Goal: Find specific page/section: Find specific page/section

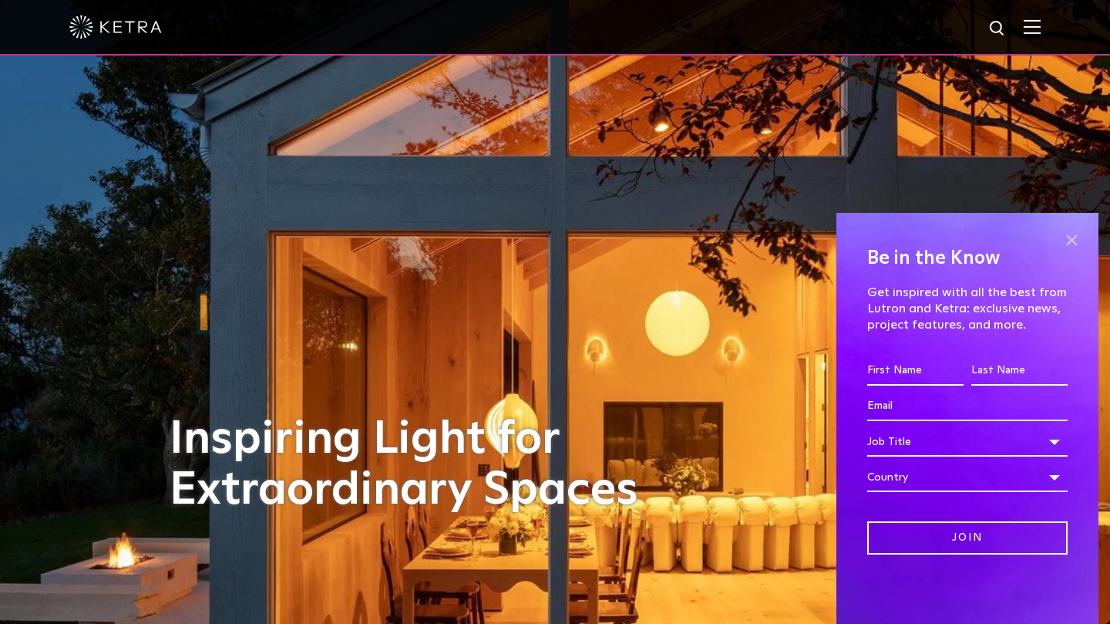
click at [1071, 234] on span at bounding box center [1071, 239] width 23 height 23
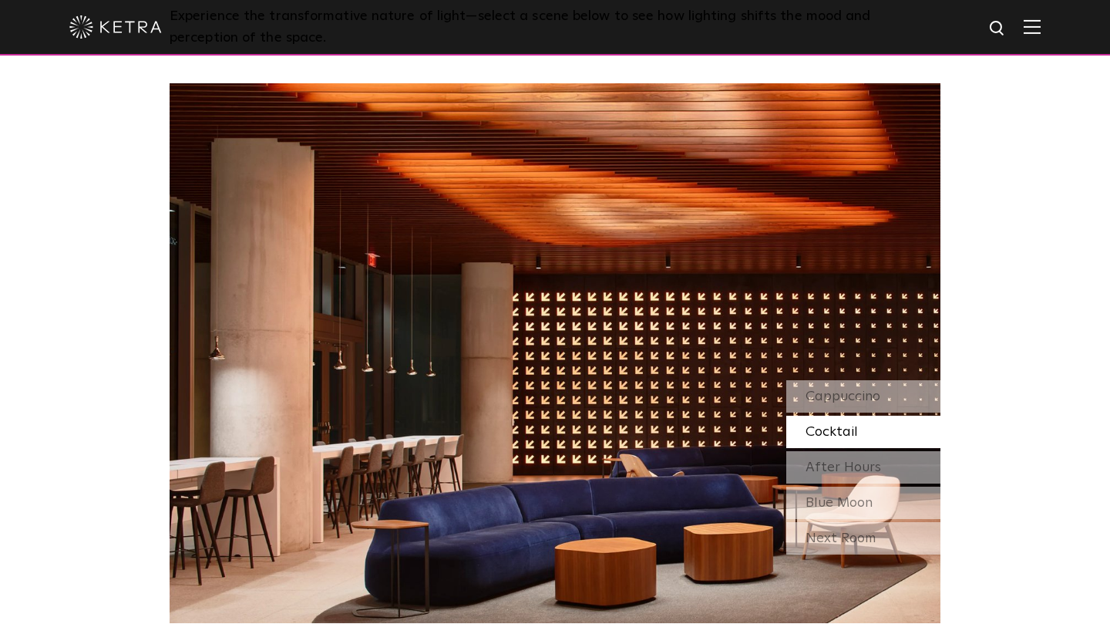
scroll to position [1297, 0]
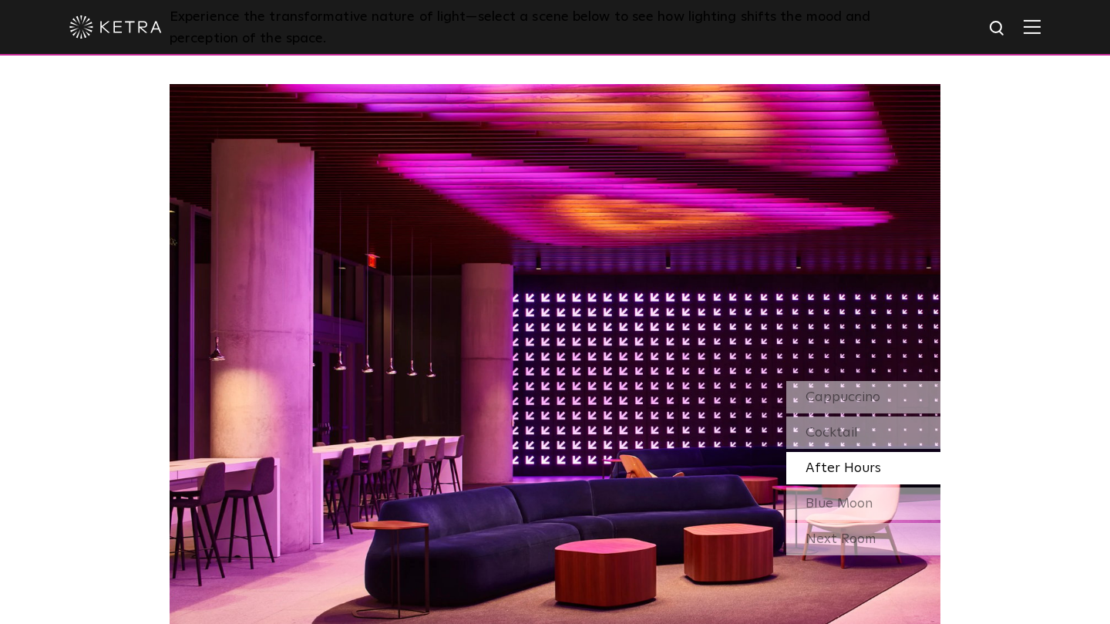
click at [852, 462] on span "After Hours" at bounding box center [843, 468] width 76 height 14
click at [852, 503] on span "Blue Moon" at bounding box center [838, 503] width 67 height 14
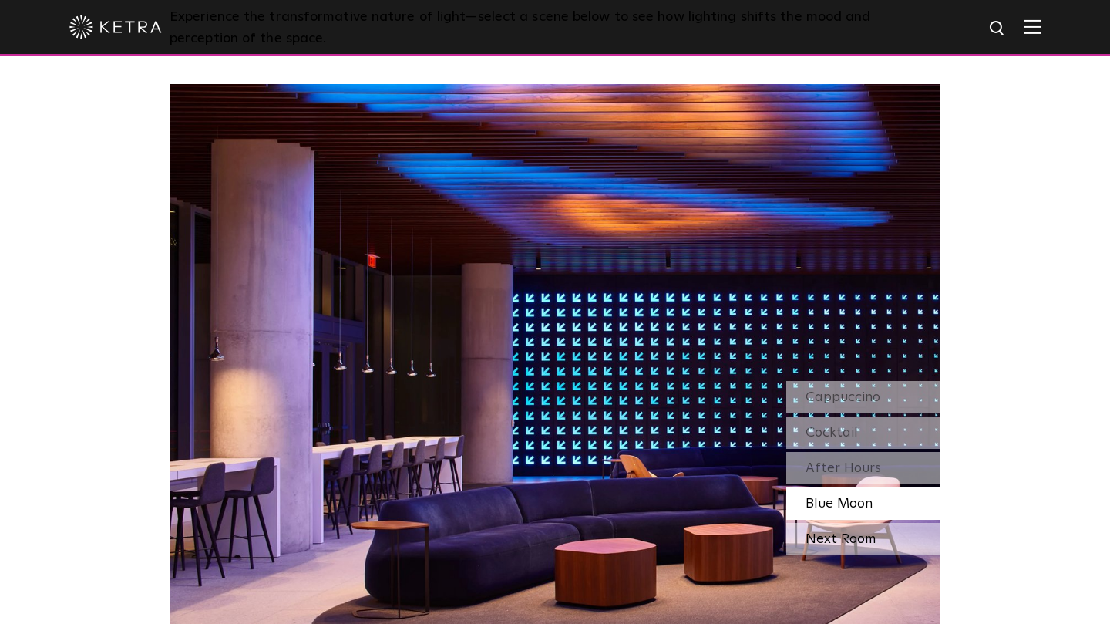
click at [853, 538] on div "Next Room" at bounding box center [863, 539] width 154 height 32
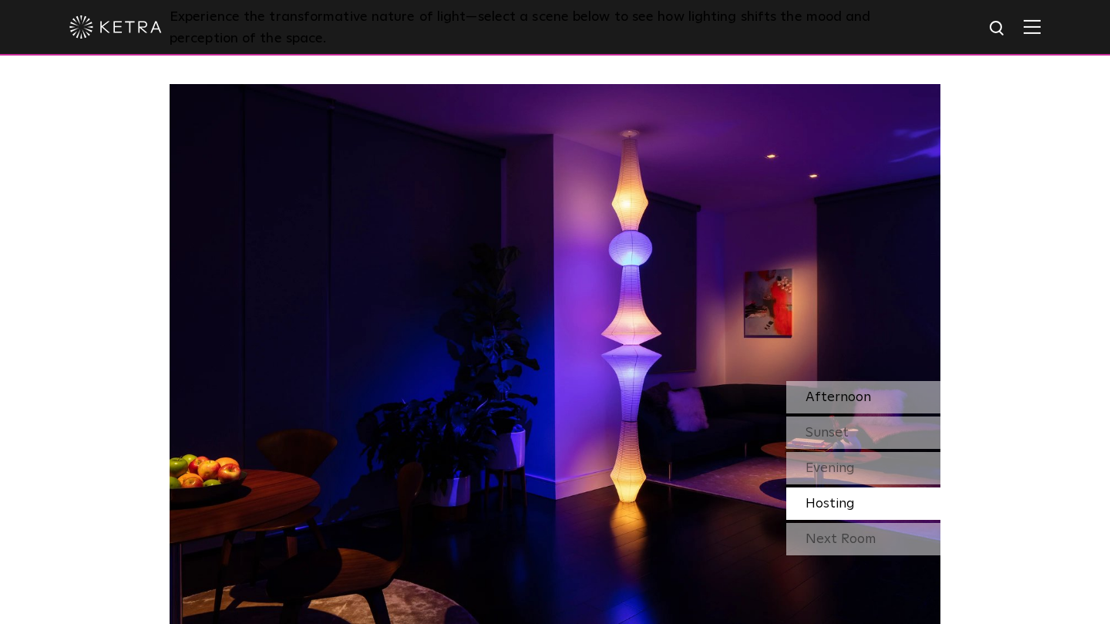
click at [846, 389] on div "Afternoon" at bounding box center [863, 397] width 154 height 32
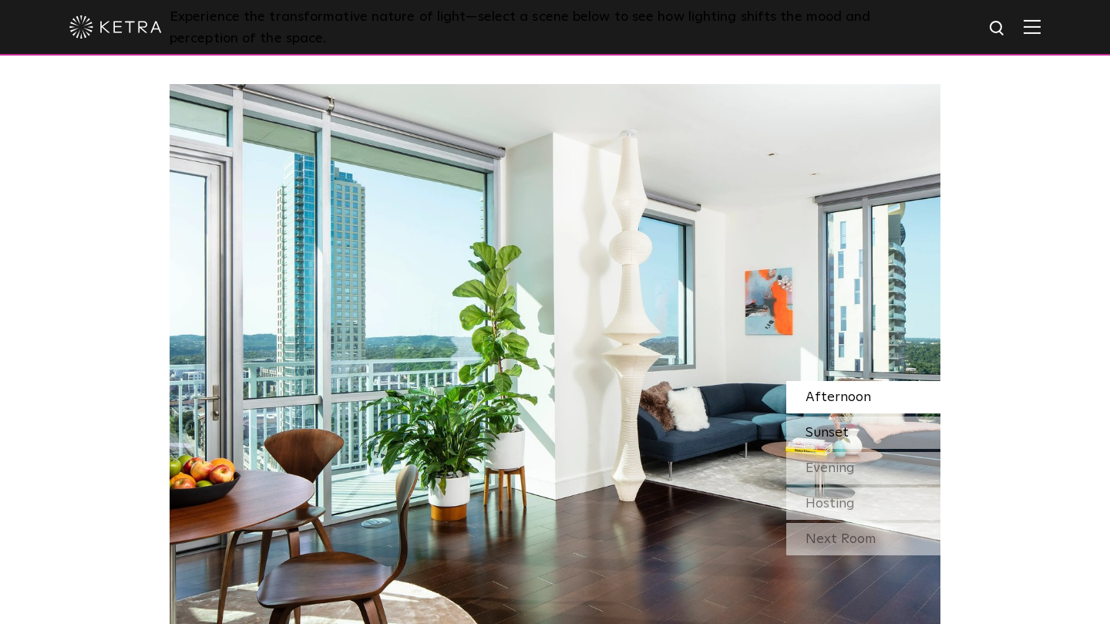
click at [847, 433] on div "Sunset" at bounding box center [863, 432] width 154 height 32
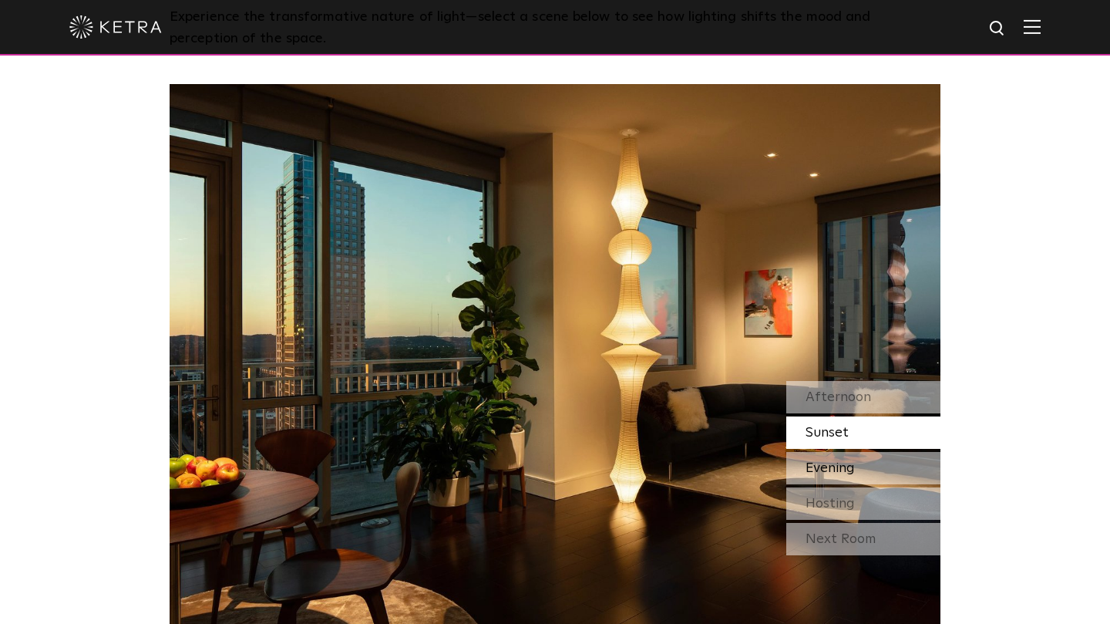
click at [849, 469] on span "Evening" at bounding box center [829, 468] width 49 height 14
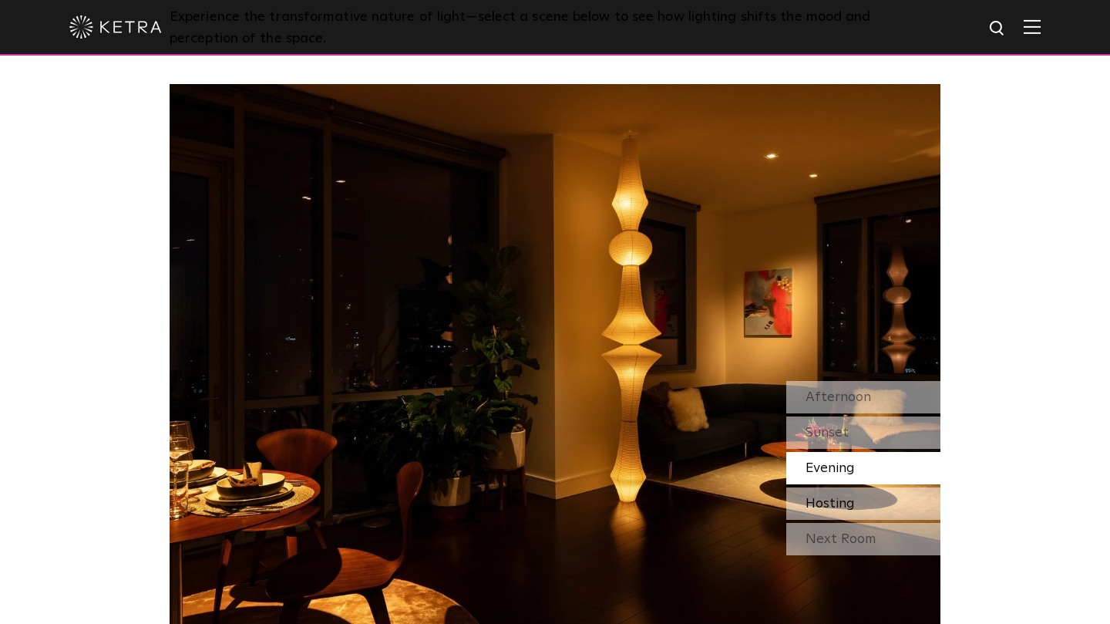
click at [848, 503] on span "Hosting" at bounding box center [829, 503] width 49 height 14
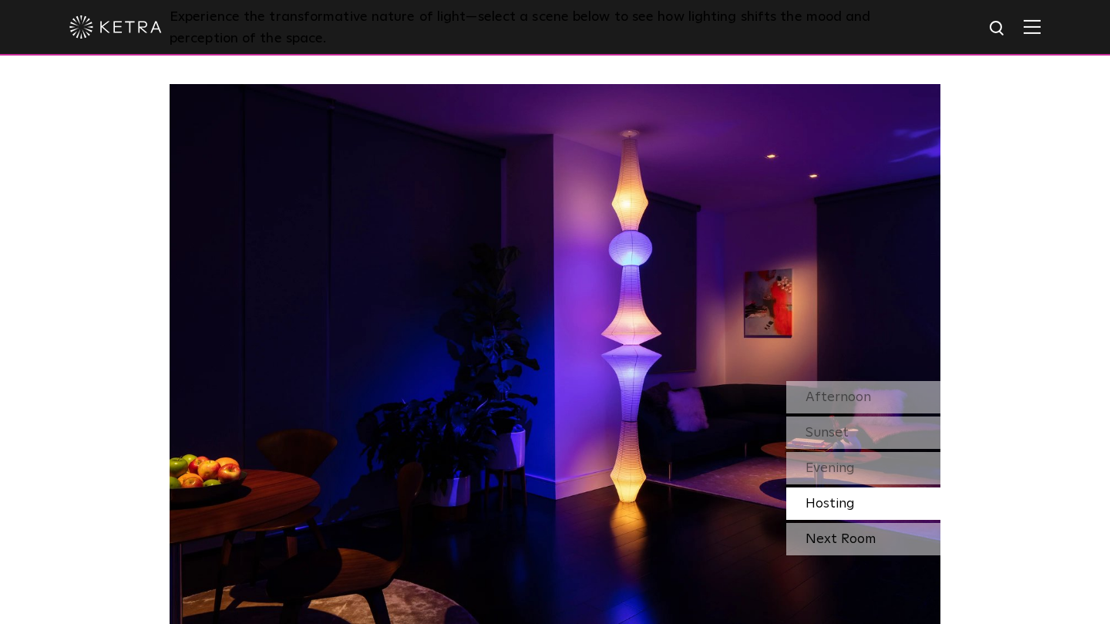
click at [856, 539] on div "Next Room" at bounding box center [863, 539] width 154 height 32
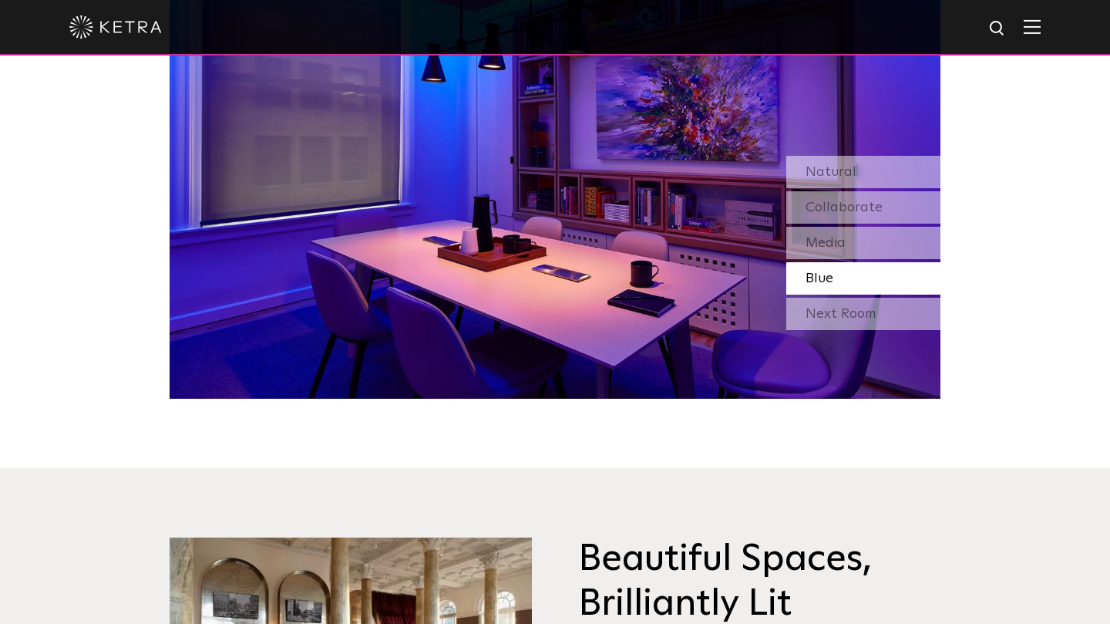
scroll to position [1510, 0]
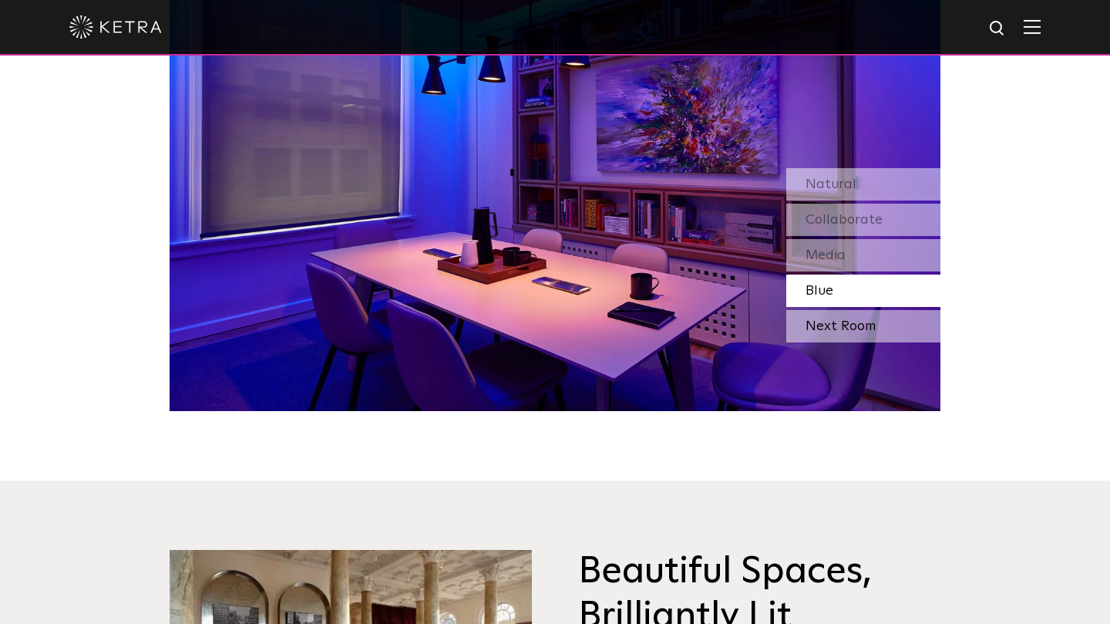
click at [813, 331] on div "Next Room" at bounding box center [863, 326] width 154 height 32
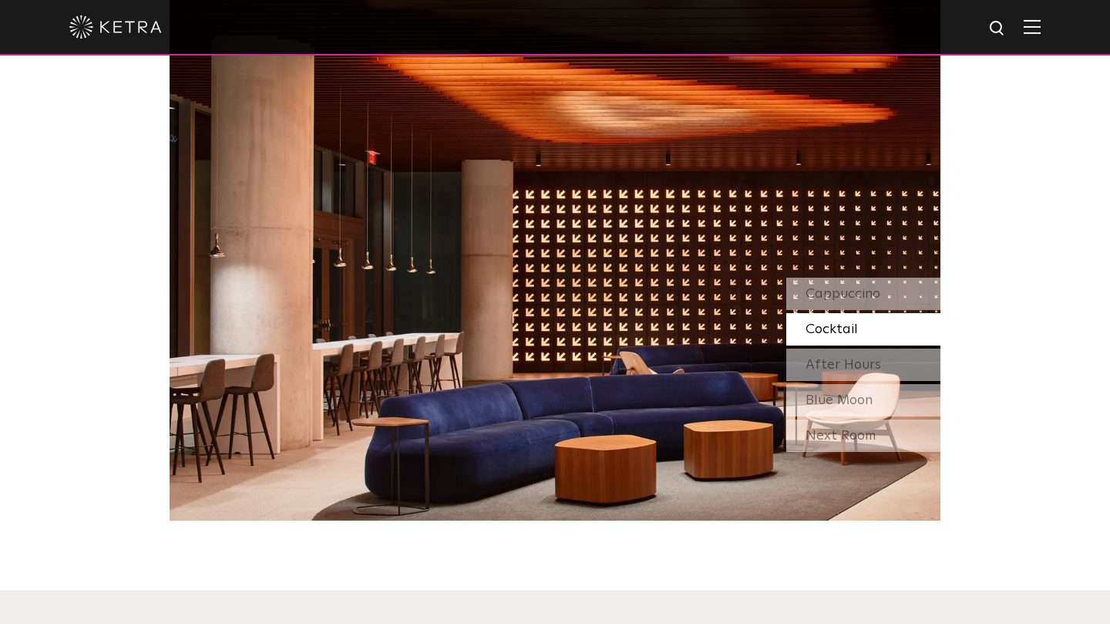
scroll to position [1388, 0]
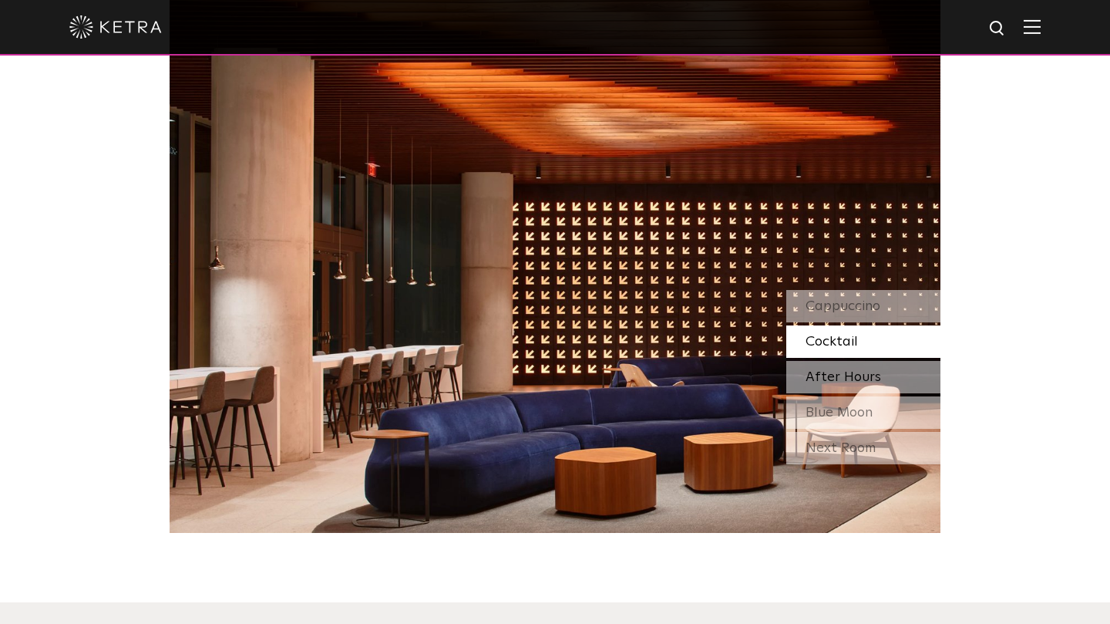
click at [839, 375] on span "After Hours" at bounding box center [843, 377] width 76 height 14
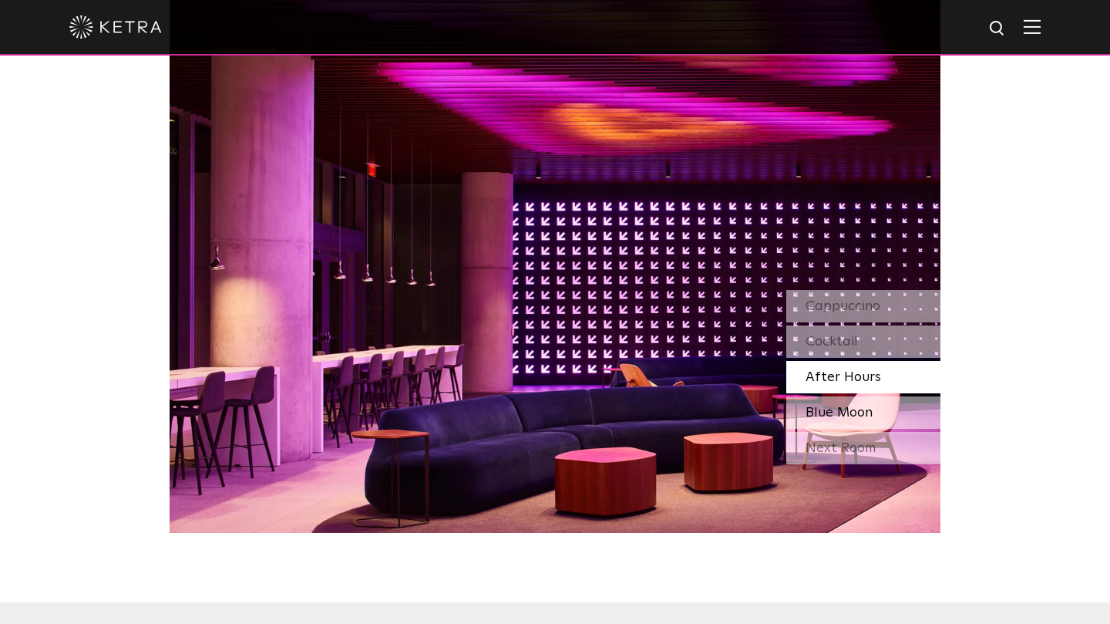
click at [843, 411] on span "Blue Moon" at bounding box center [838, 412] width 67 height 14
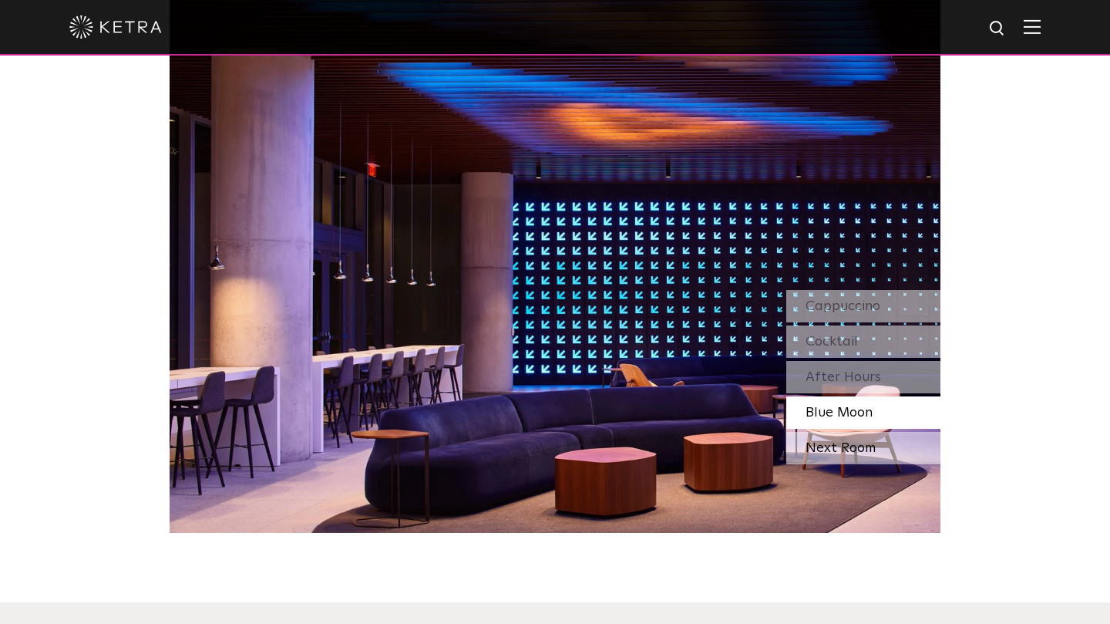
click at [847, 450] on div "Next Room" at bounding box center [863, 448] width 154 height 32
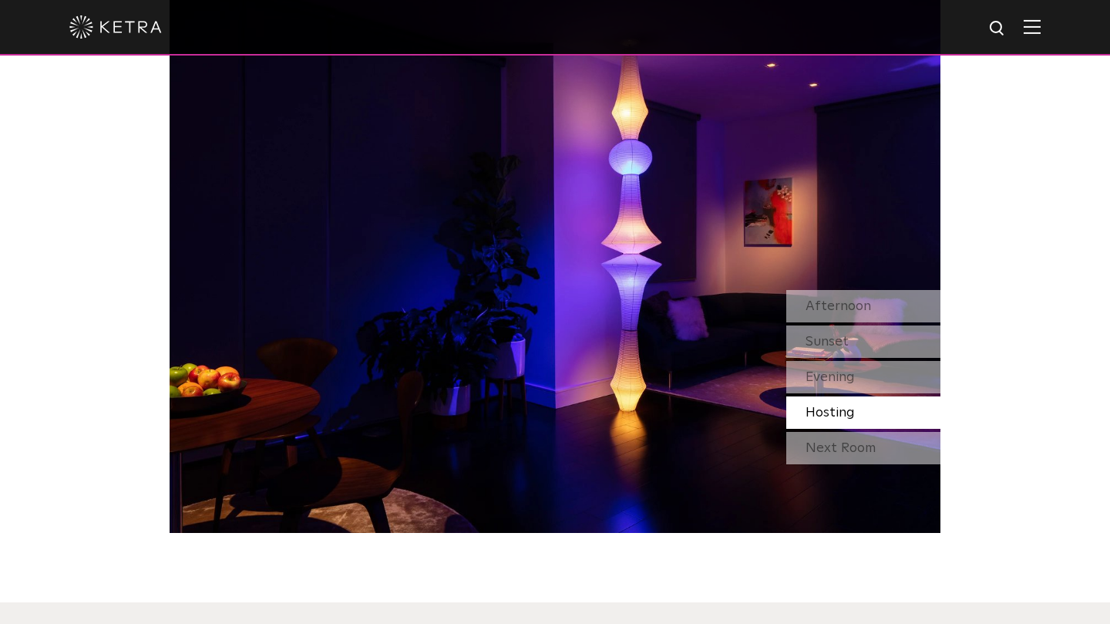
click at [847, 450] on div "Next Room" at bounding box center [863, 448] width 154 height 32
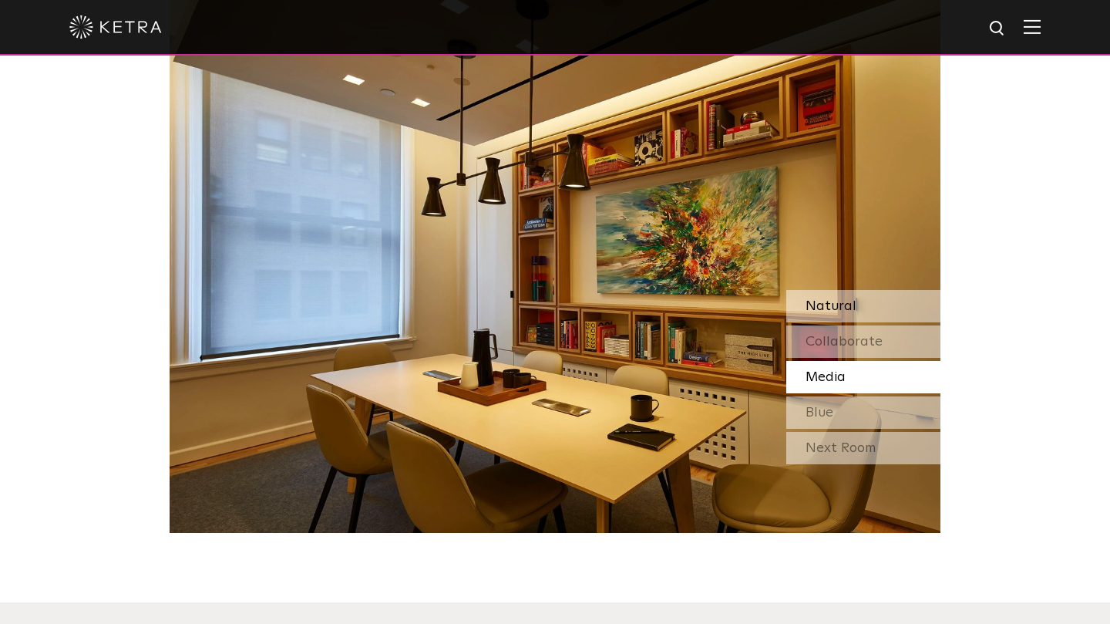
click at [838, 311] on span "Natural" at bounding box center [830, 306] width 51 height 14
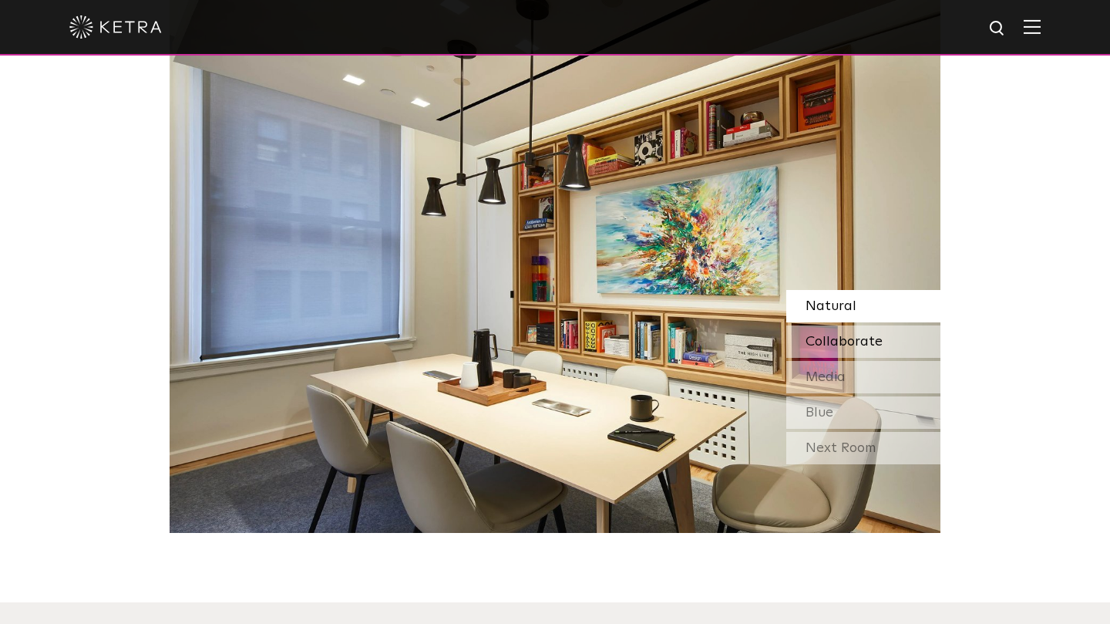
click at [844, 345] on span "Collaborate" at bounding box center [843, 342] width 77 height 14
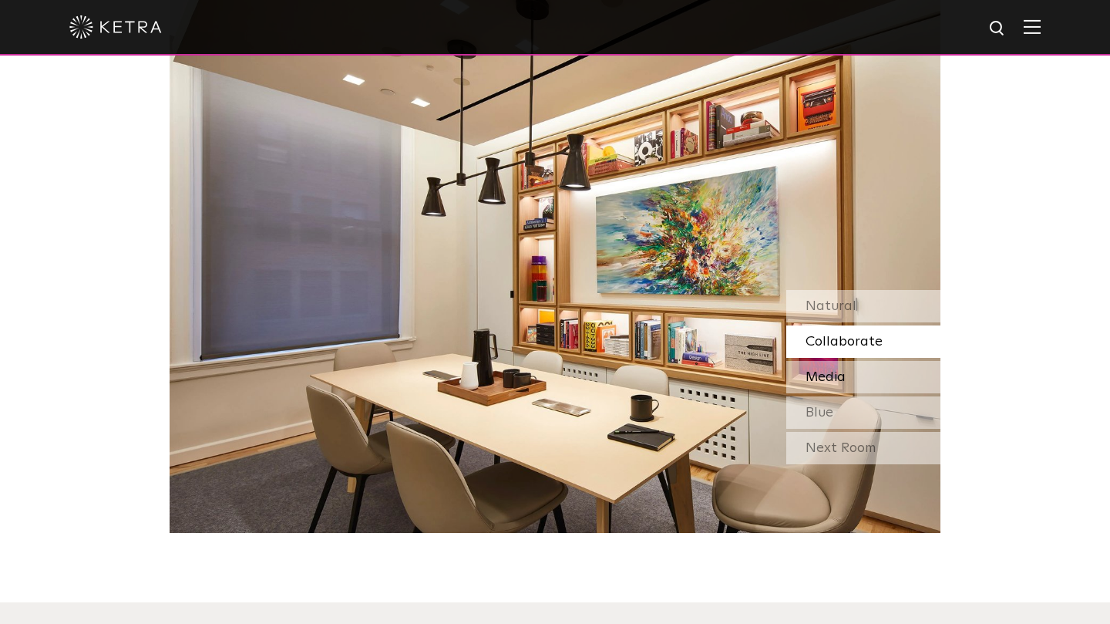
click at [846, 377] on div "Media" at bounding box center [863, 377] width 154 height 32
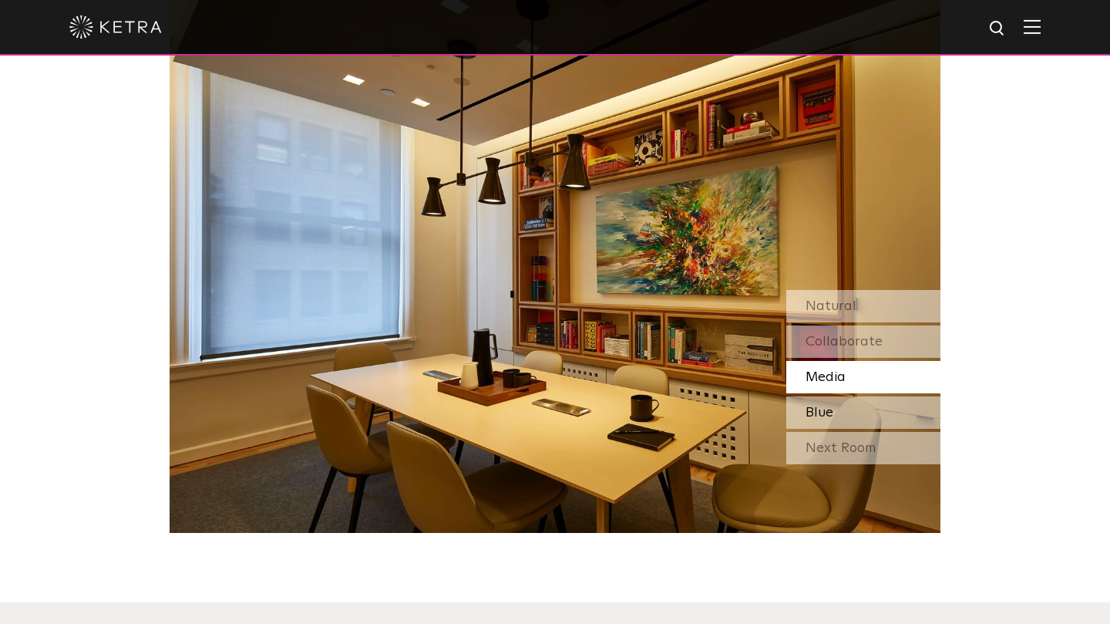
click at [849, 409] on div "Blue" at bounding box center [863, 412] width 154 height 32
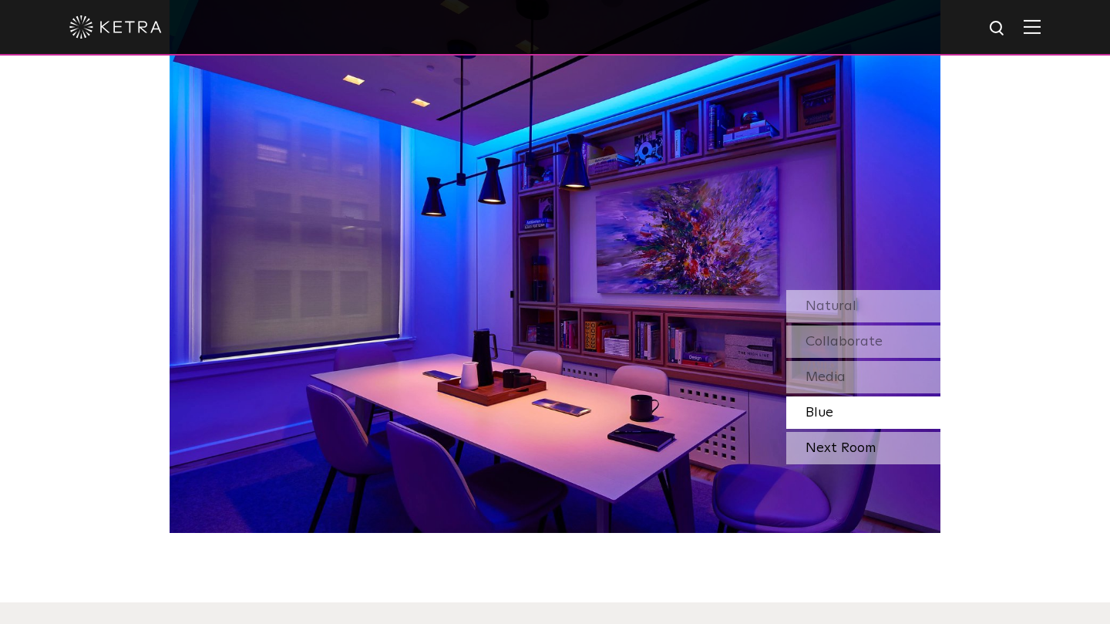
click at [852, 439] on div "Next Room" at bounding box center [863, 448] width 154 height 32
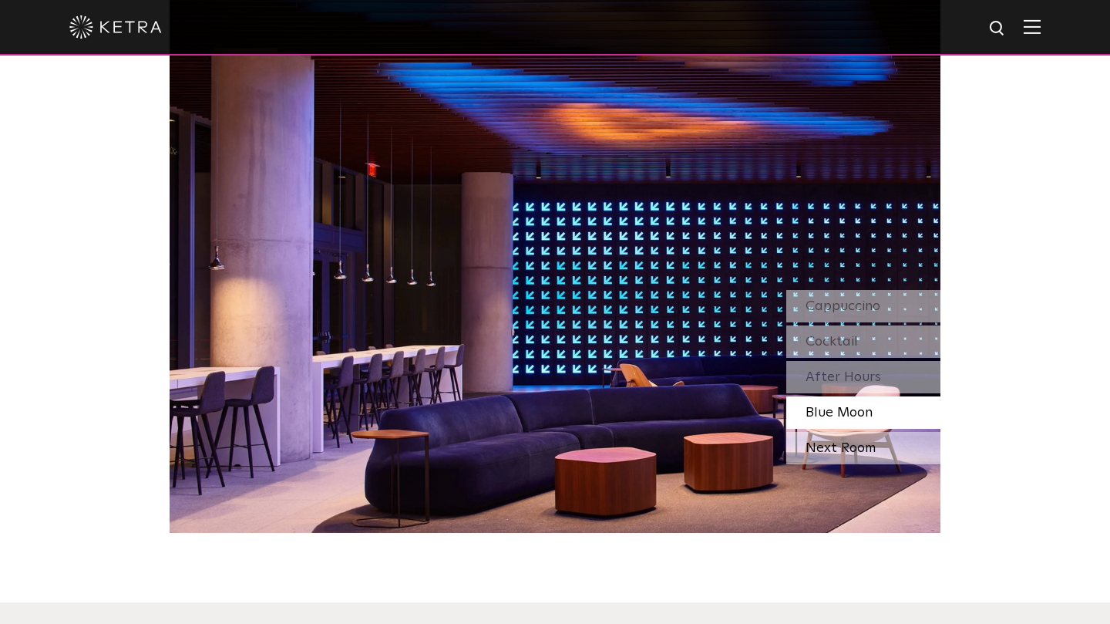
click at [852, 440] on div "Next Room" at bounding box center [863, 448] width 154 height 32
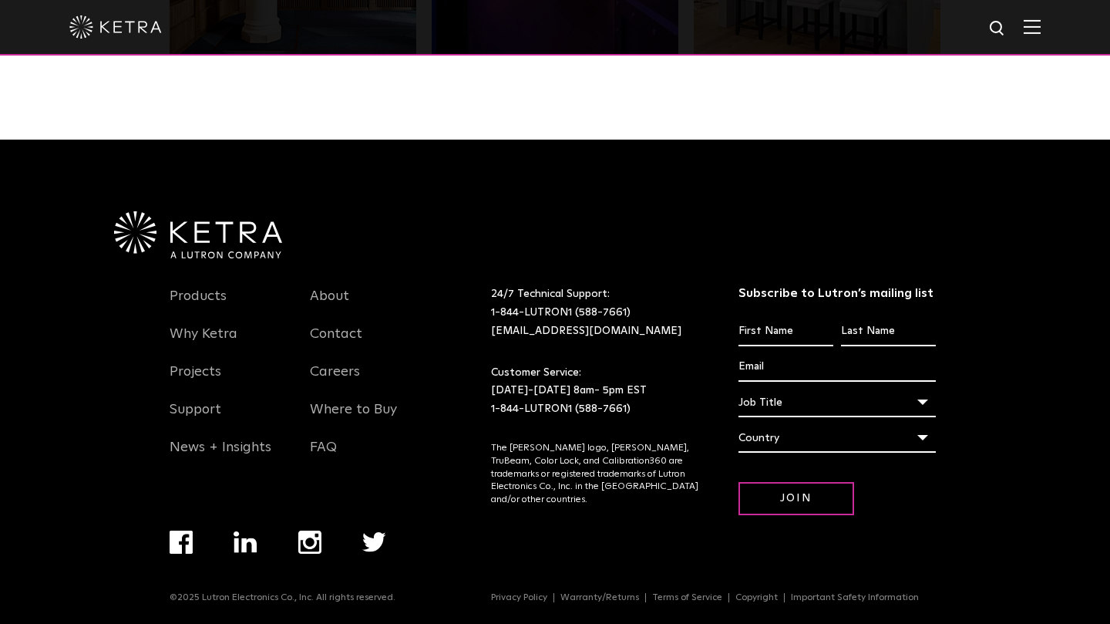
scroll to position [3238, 0]
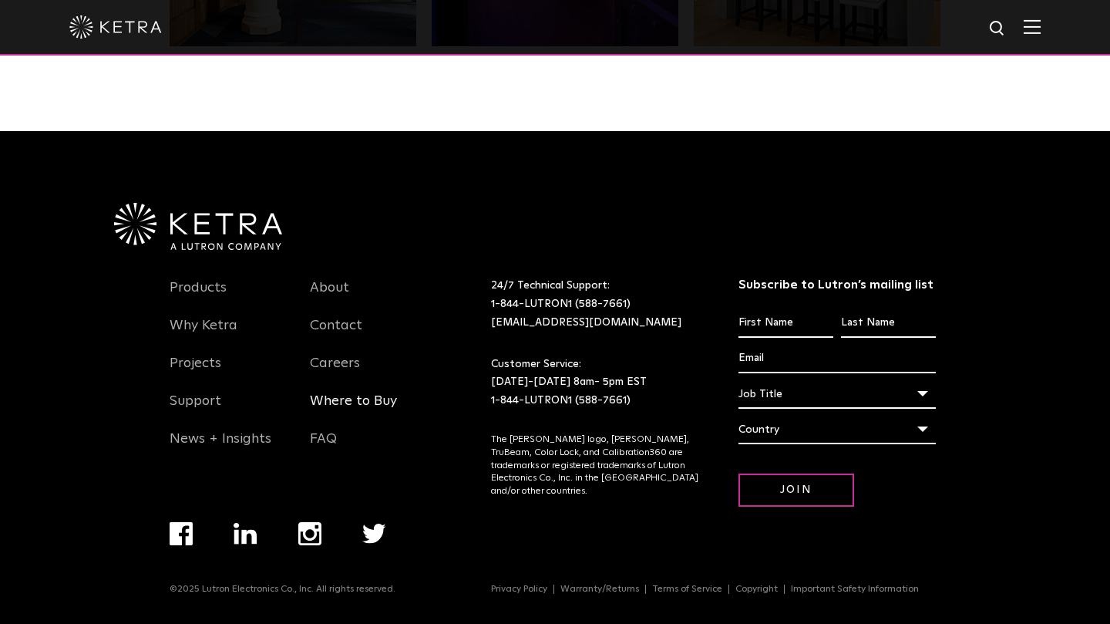
click at [342, 397] on link "Where to Buy" at bounding box center [353, 409] width 87 height 35
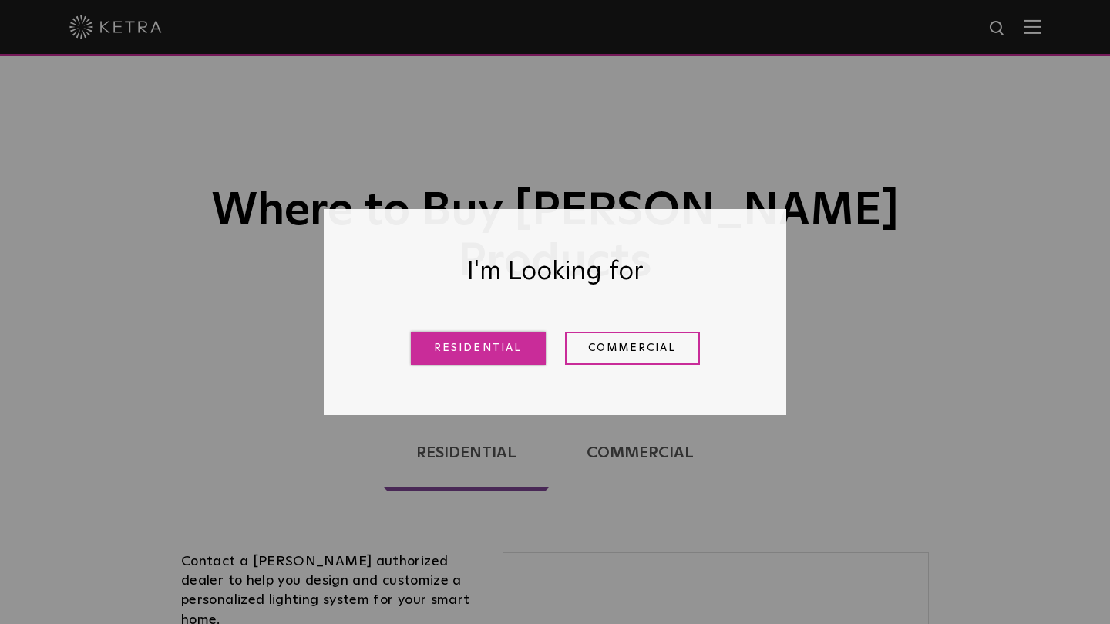
click at [472, 355] on link "Residential" at bounding box center [478, 347] width 135 height 33
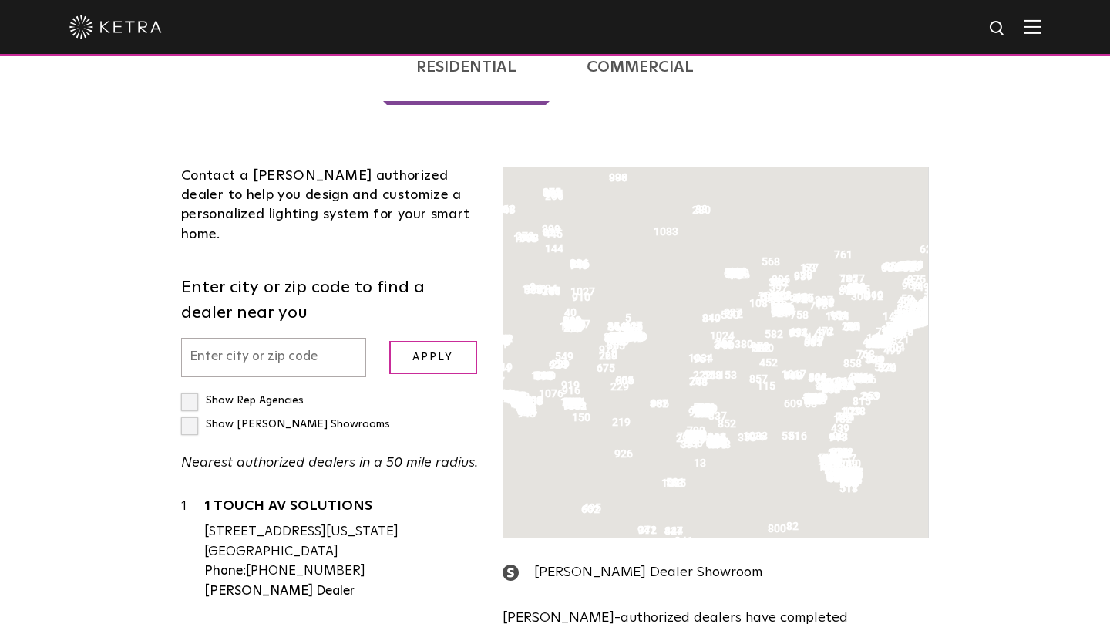
scroll to position [405, 0]
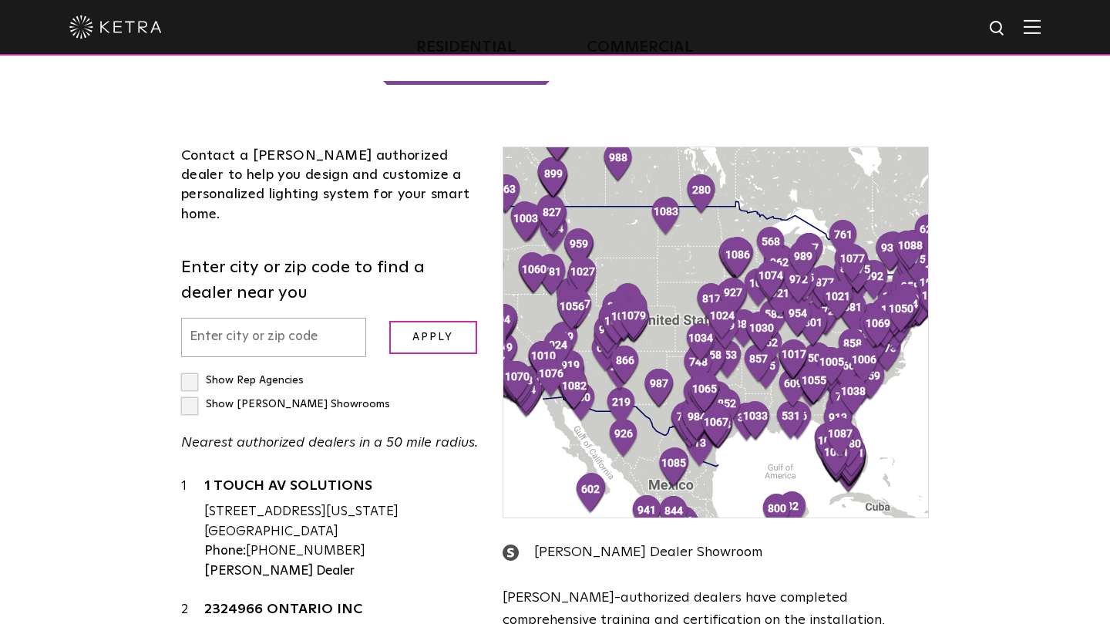
click at [301, 318] on input "text" at bounding box center [273, 337] width 185 height 39
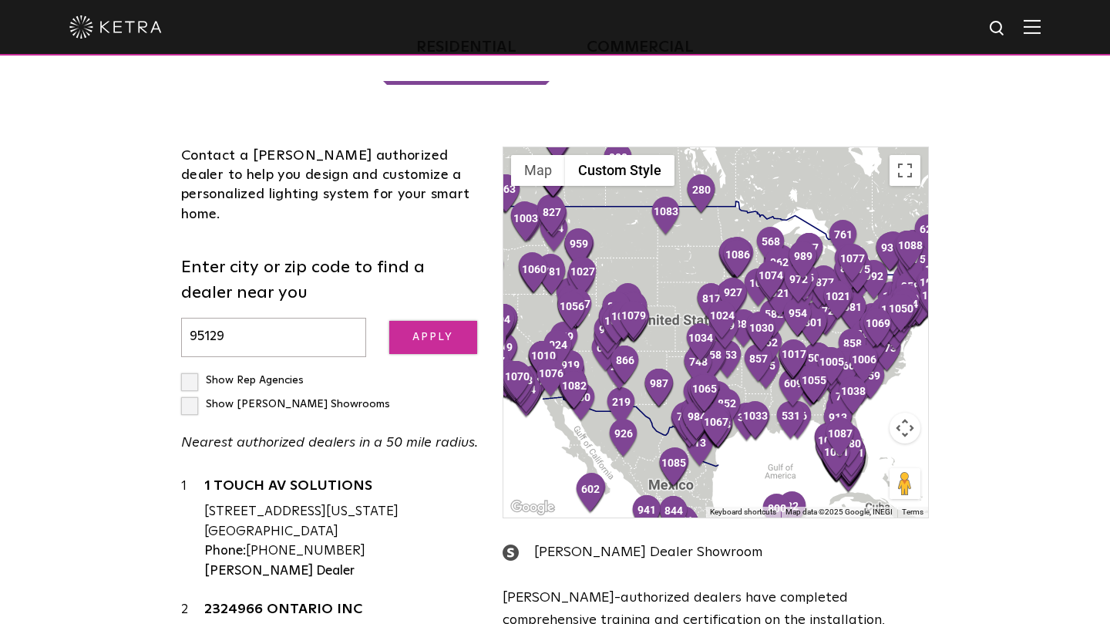
type input "95129"
click at [434, 321] on input "Apply" at bounding box center [433, 337] width 88 height 33
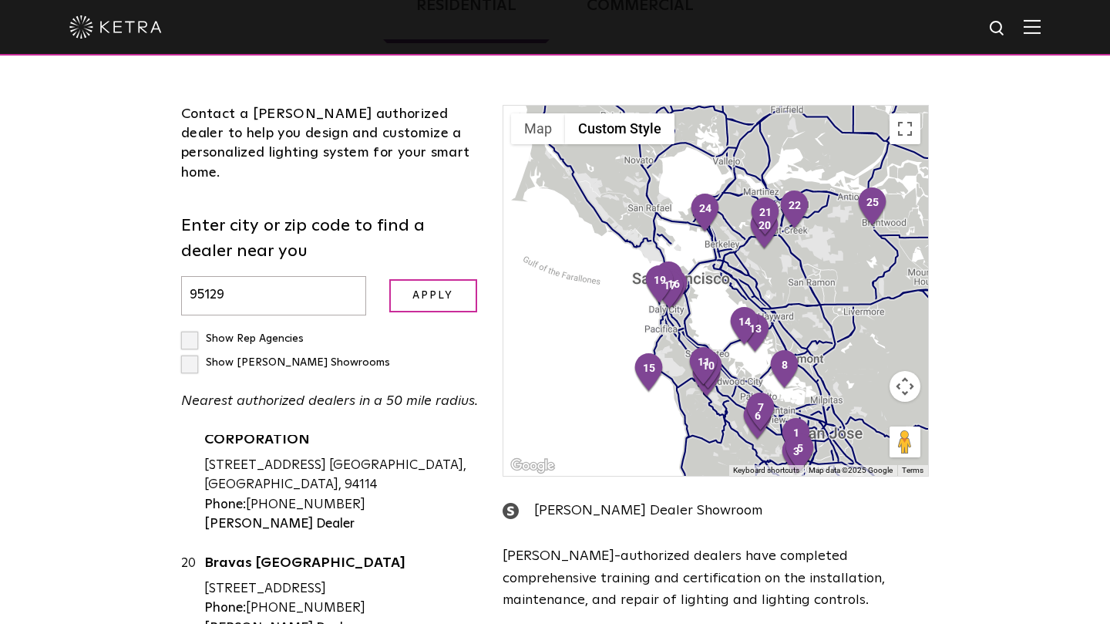
scroll to position [450, 0]
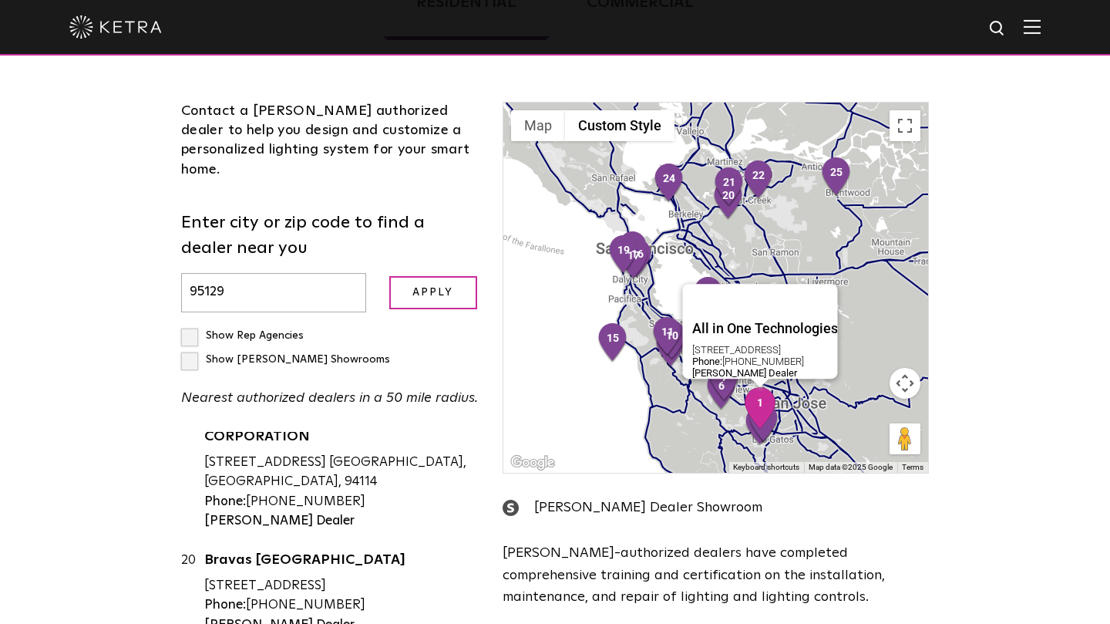
click at [763, 387] on img "1" at bounding box center [760, 408] width 32 height 42
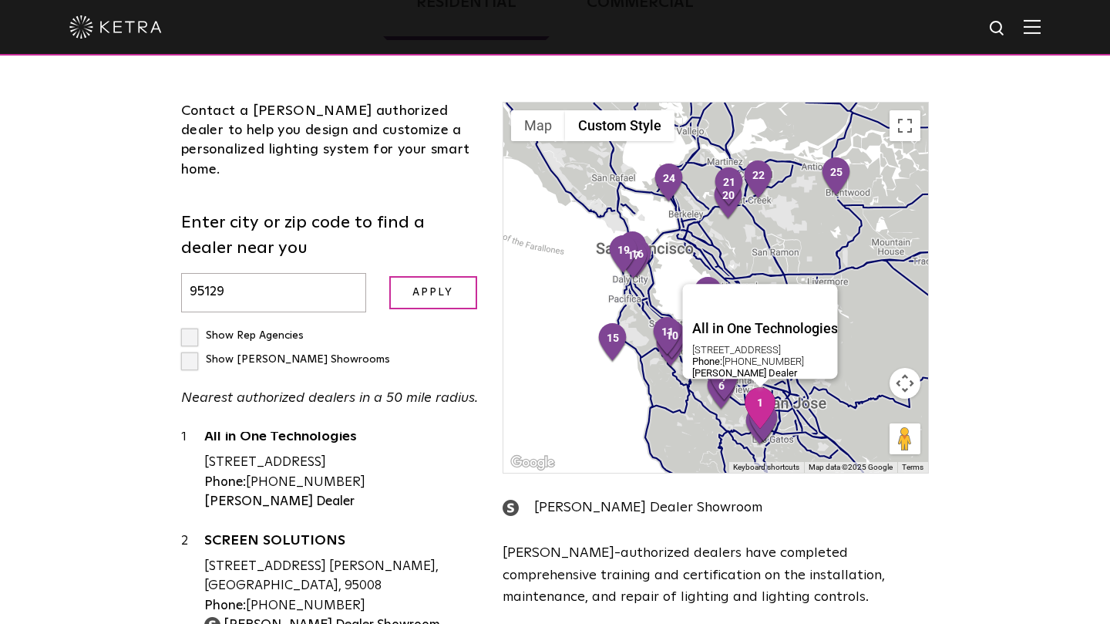
scroll to position [0, 0]
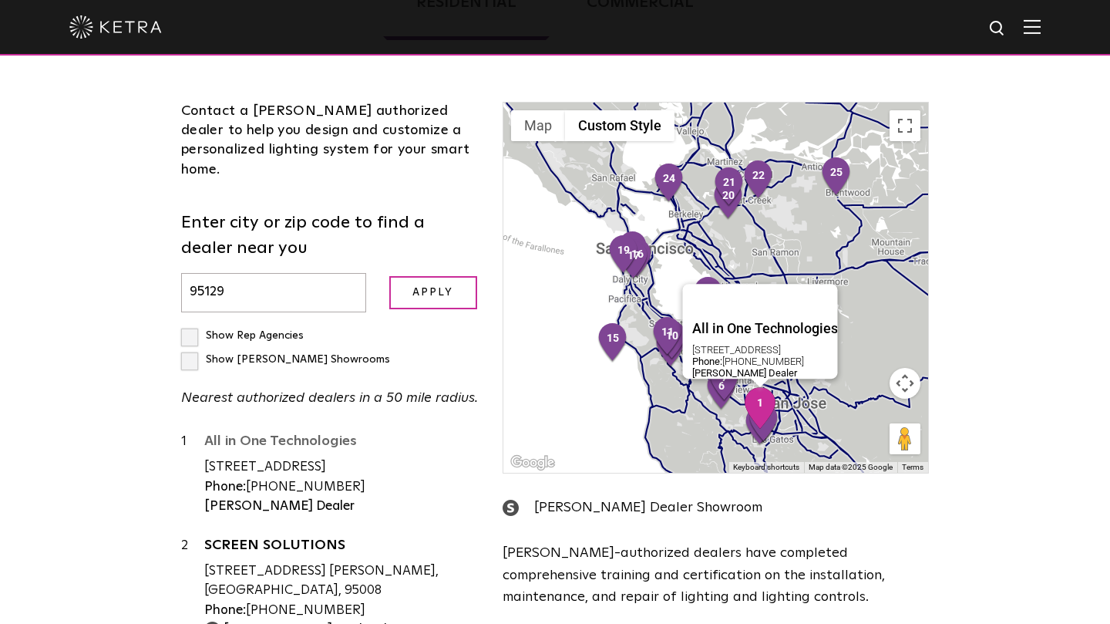
click at [325, 434] on link "All in One Technologies" at bounding box center [341, 443] width 275 height 19
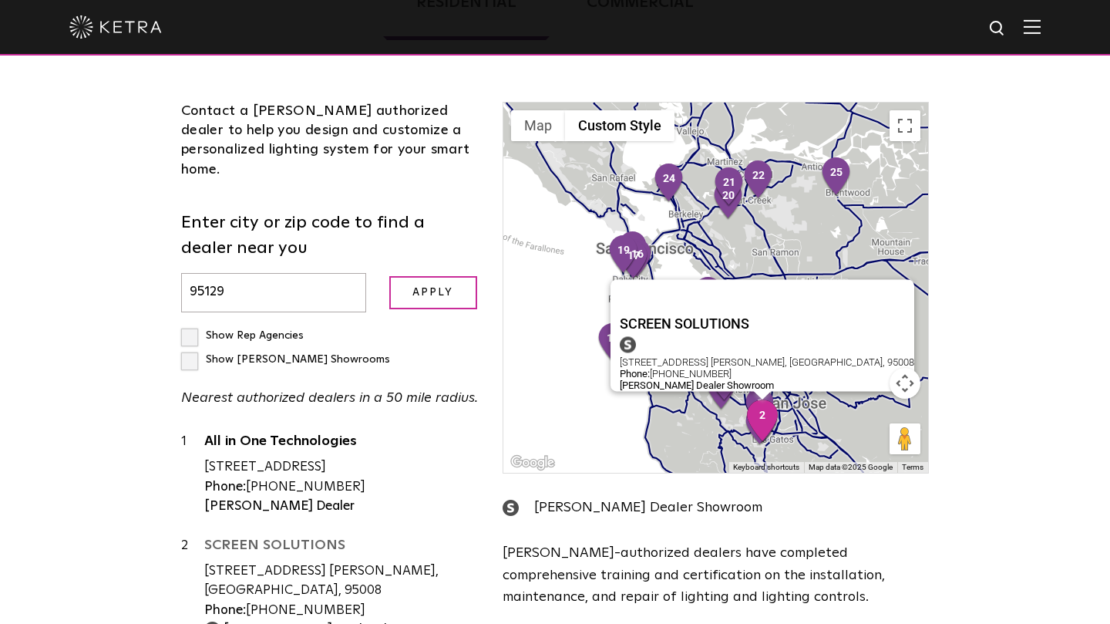
click at [264, 538] on link "SCREEN SOLUTIONS" at bounding box center [341, 547] width 275 height 19
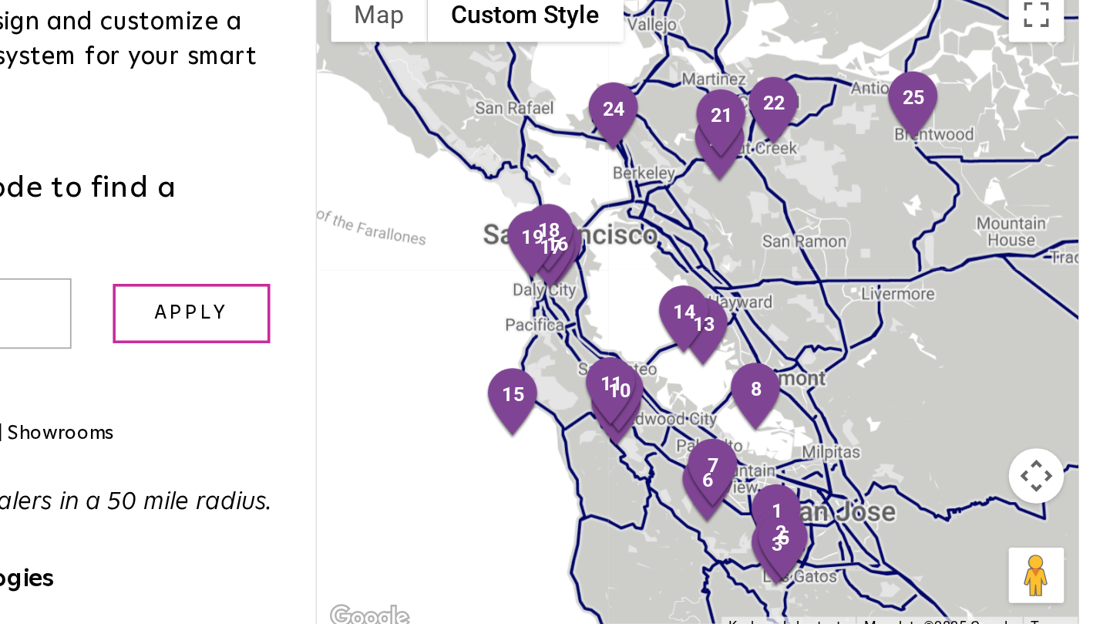
click at [906, 368] on button "Map camera controls" at bounding box center [904, 383] width 31 height 31
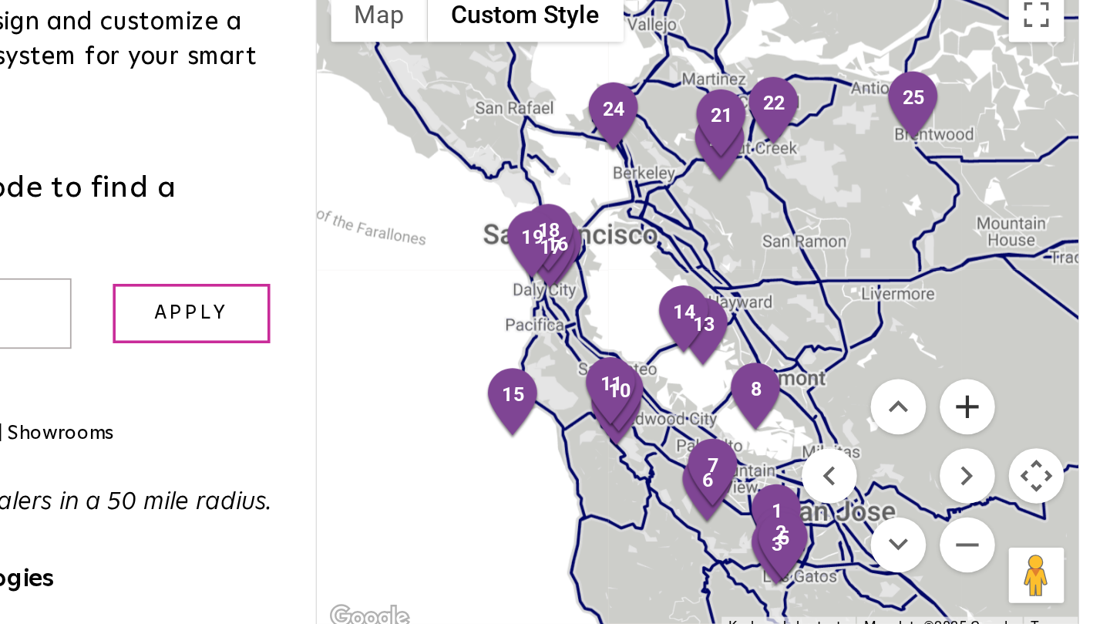
click at [867, 329] on button "Zoom in" at bounding box center [866, 344] width 31 height 31
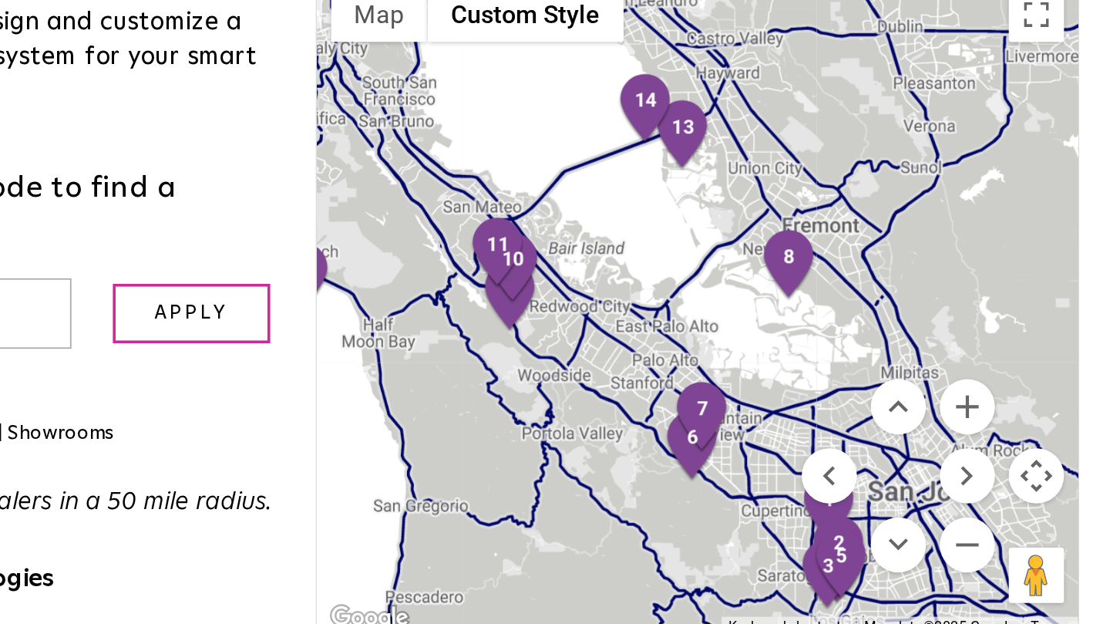
drag, startPoint x: 748, startPoint y: 334, endPoint x: 716, endPoint y: 185, distance: 152.2
click at [716, 185] on div at bounding box center [715, 288] width 425 height 370
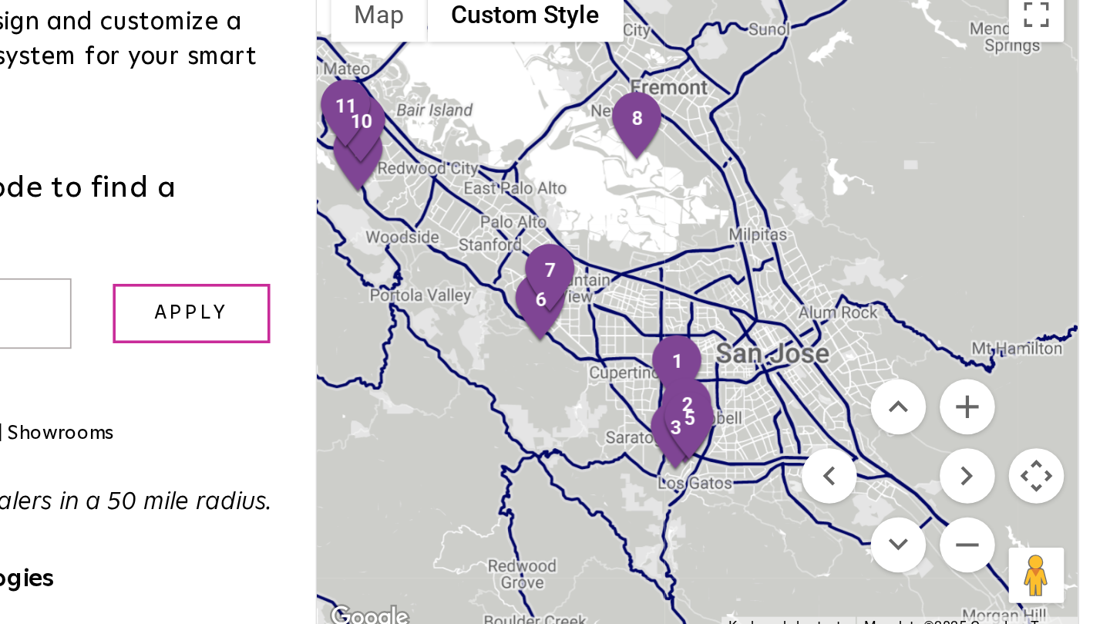
drag, startPoint x: 723, startPoint y: 229, endPoint x: 640, endPoint y: 173, distance: 100.5
click at [638, 173] on div at bounding box center [715, 288] width 425 height 370
click at [867, 329] on button "Zoom in" at bounding box center [866, 344] width 31 height 31
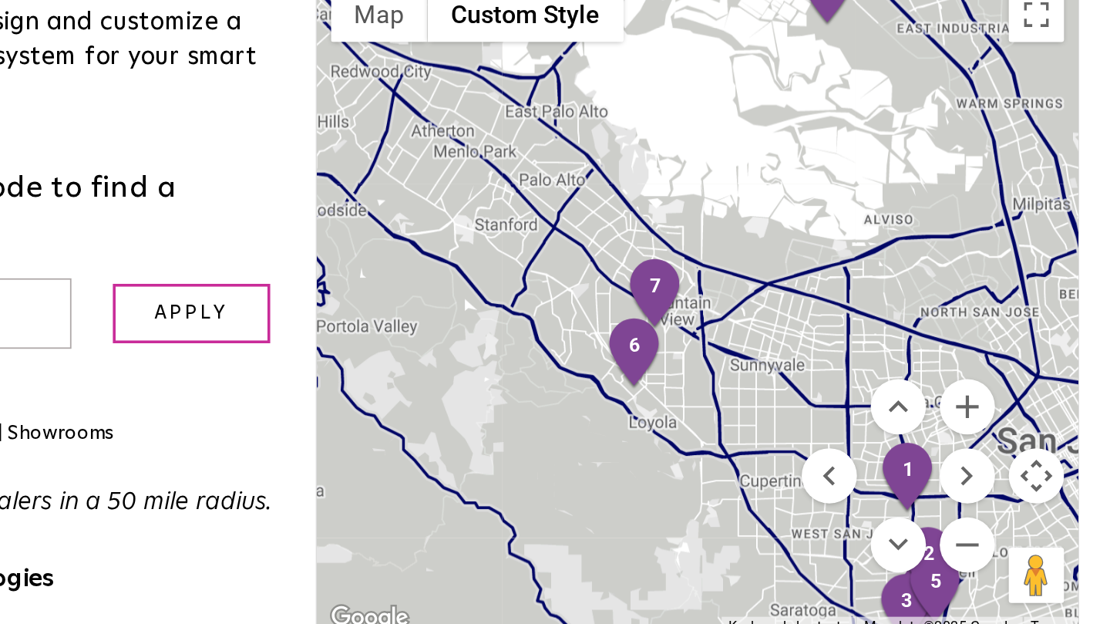
click at [846, 367] on menu at bounding box center [828, 383] width 108 height 108
click at [866, 329] on button "Zoom in" at bounding box center [866, 344] width 31 height 31
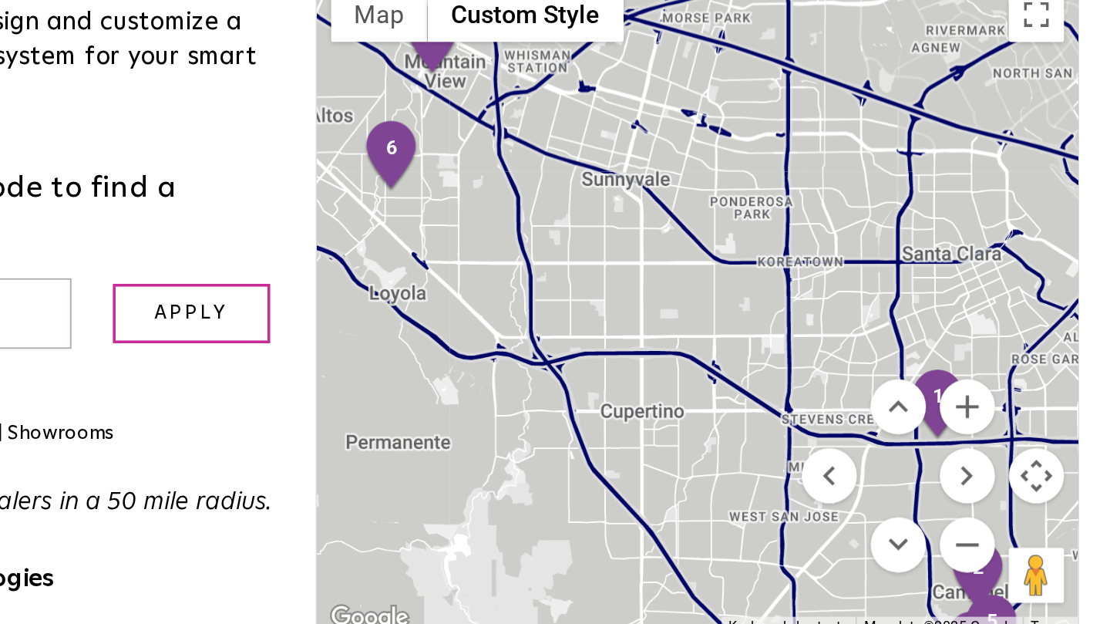
drag, startPoint x: 768, startPoint y: 294, endPoint x: 648, endPoint y: 154, distance: 183.7
click at [648, 154] on div at bounding box center [715, 288] width 425 height 370
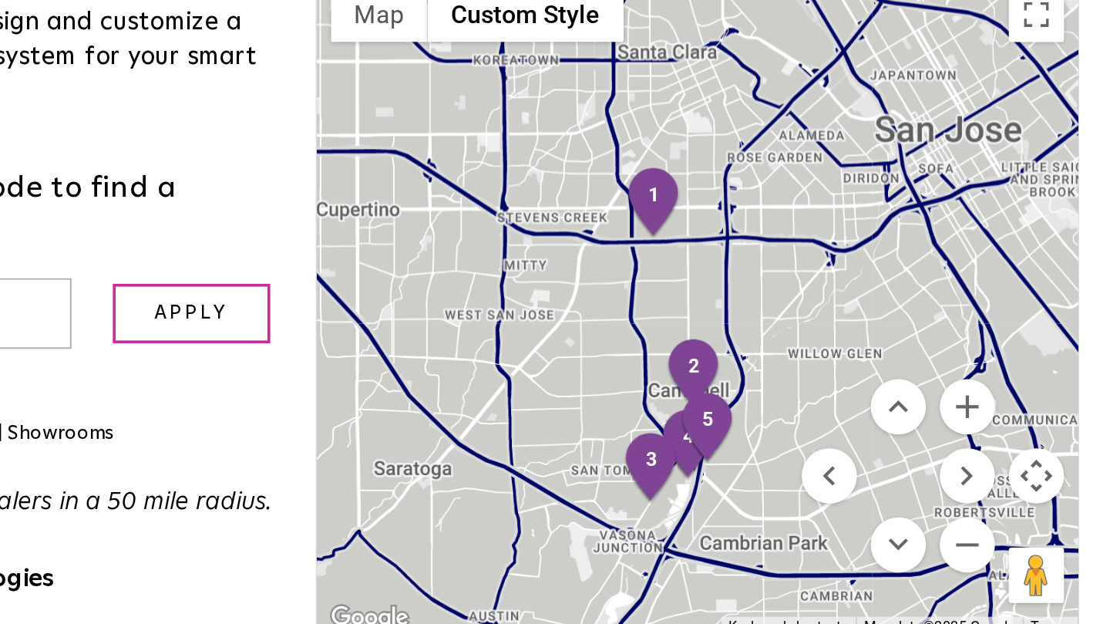
drag, startPoint x: 705, startPoint y: 234, endPoint x: 547, endPoint y: 123, distance: 193.5
click at [547, 123] on div at bounding box center [715, 288] width 425 height 370
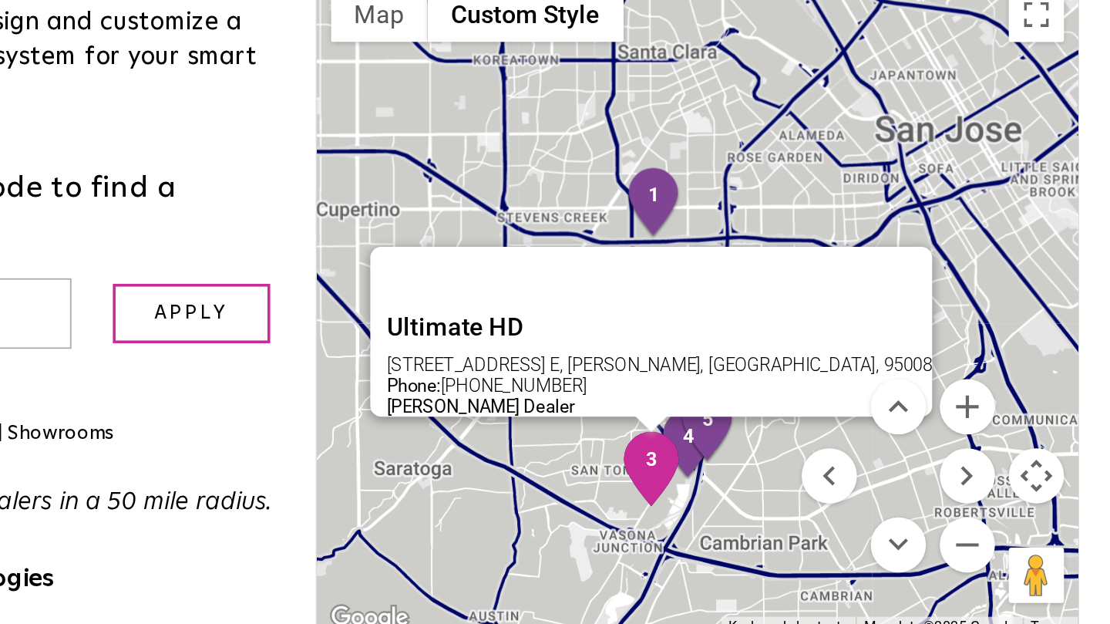
click at [690, 358] on img "3" at bounding box center [690, 379] width 32 height 42
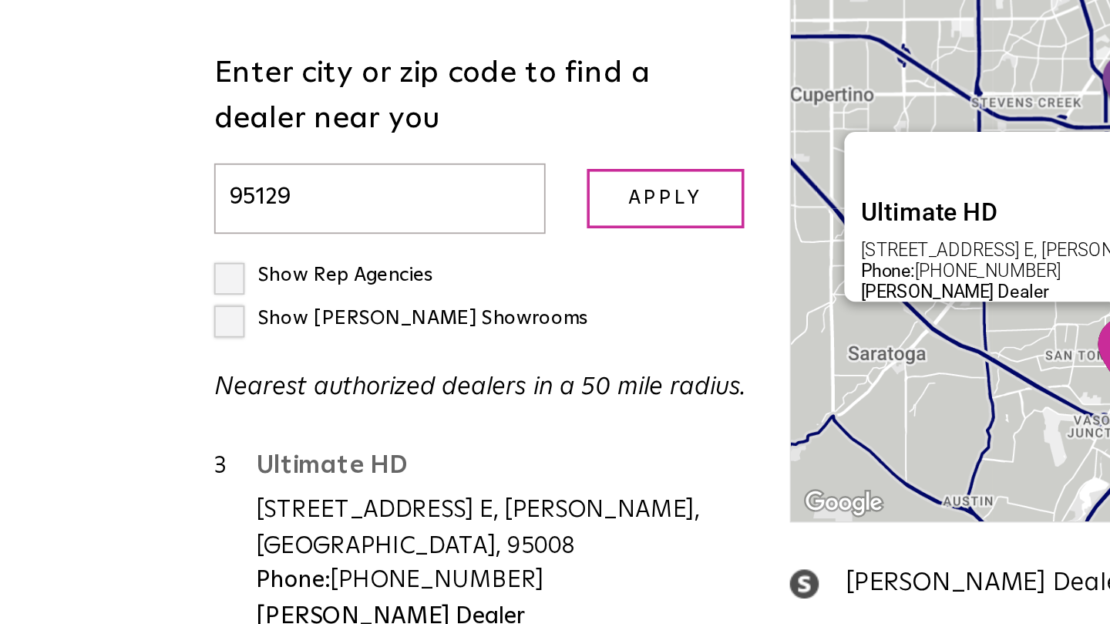
click at [257, 435] on link "Ultimate HD" at bounding box center [341, 444] width 275 height 19
